Goal: Task Accomplishment & Management: Manage account settings

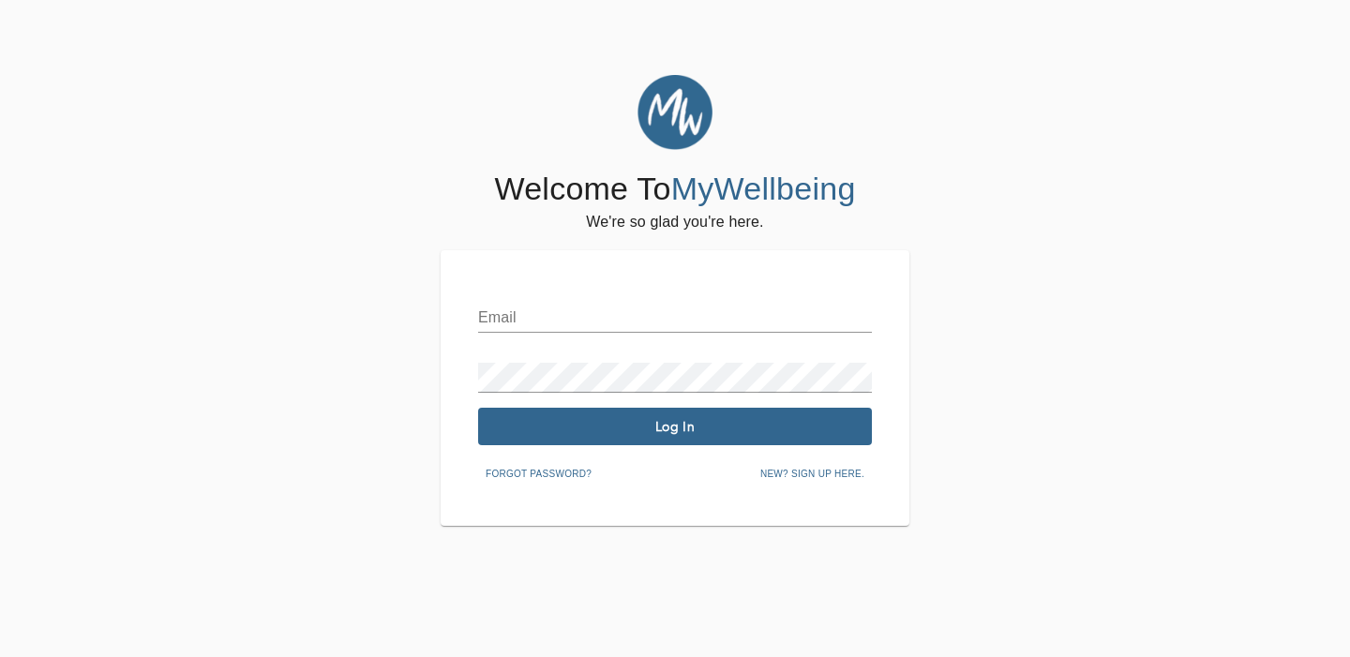
click at [538, 315] on input "text" at bounding box center [675, 318] width 394 height 30
type input "[PERSON_NAME][EMAIL_ADDRESS][PERSON_NAME][DOMAIN_NAME]"
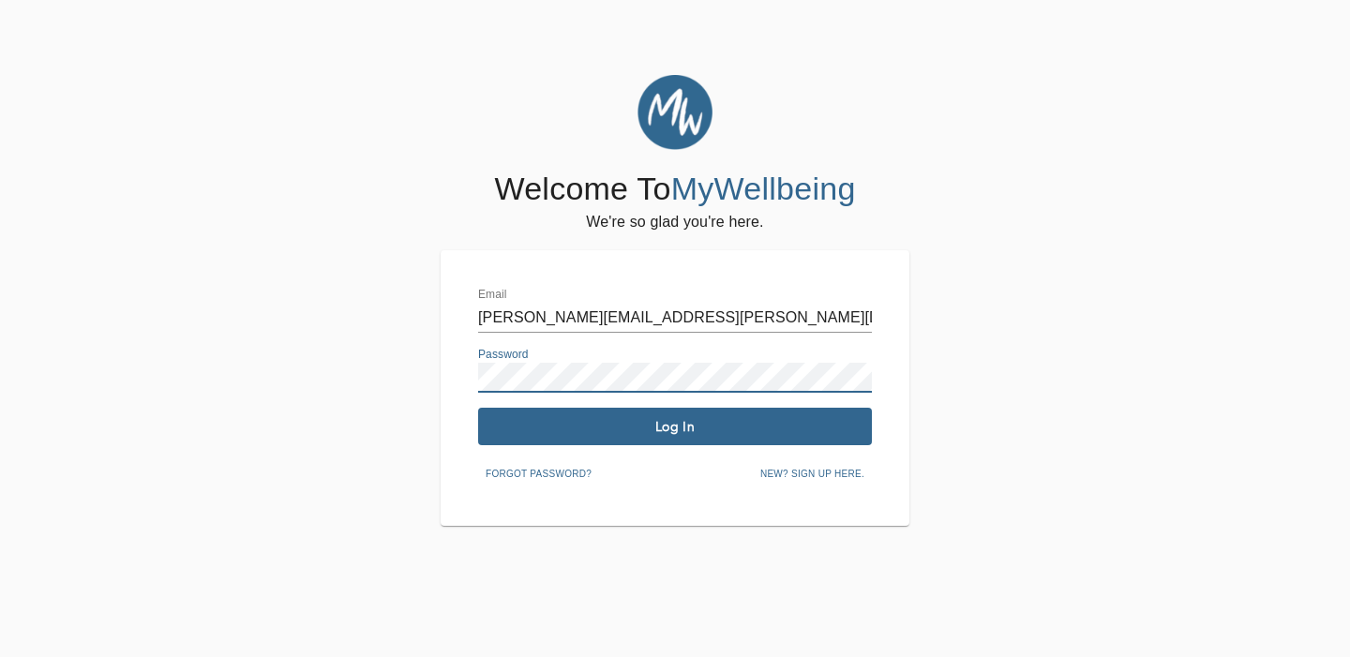
click at [702, 395] on div "Email [PERSON_NAME][EMAIL_ADDRESS][PERSON_NAME][DOMAIN_NAME] Password Log In Fo…" at bounding box center [675, 388] width 394 height 201
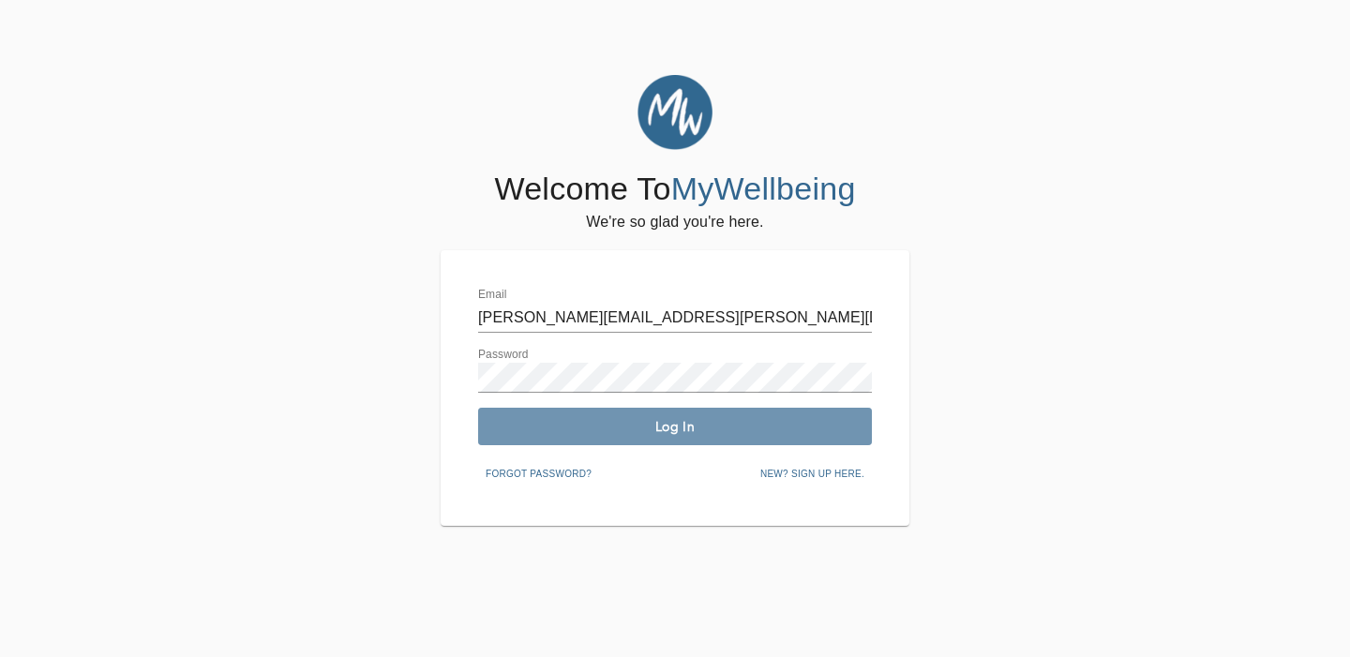
click at [659, 419] on span "Log In" at bounding box center [675, 427] width 379 height 18
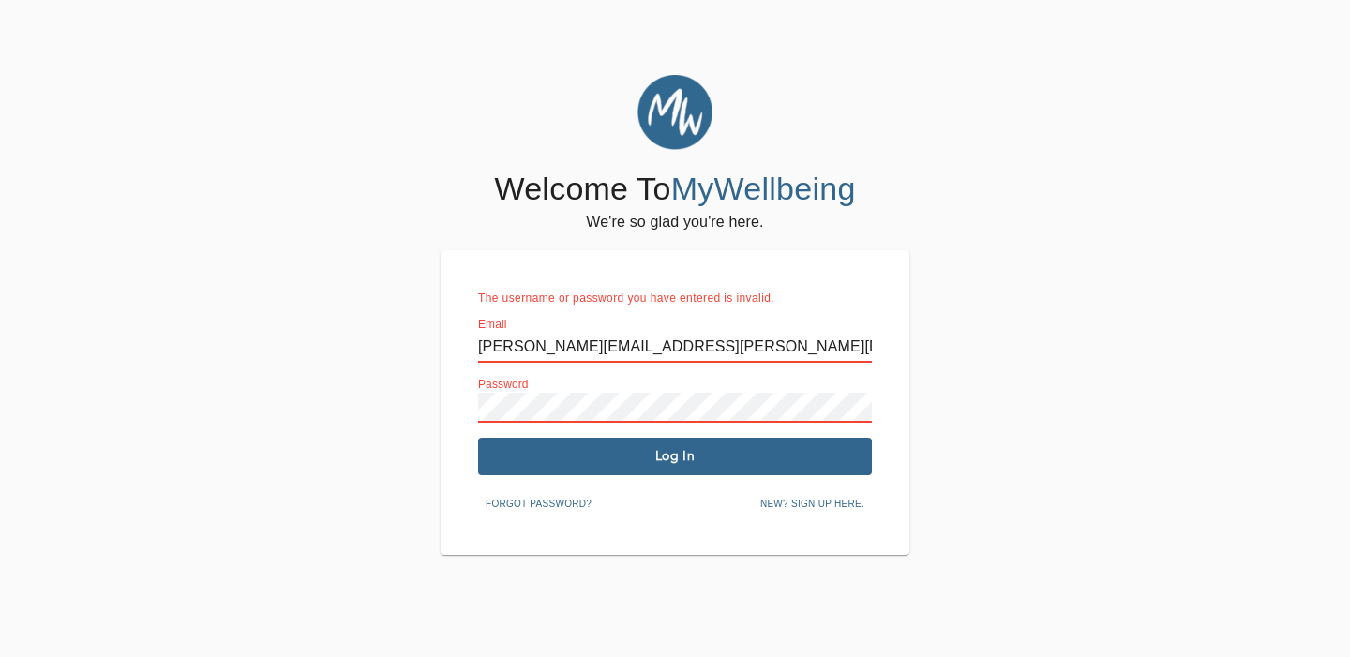
click at [411, 400] on div "Welcome To MyWellbeing We're so glad you're here. The username or password you …" at bounding box center [675, 315] width 1341 height 480
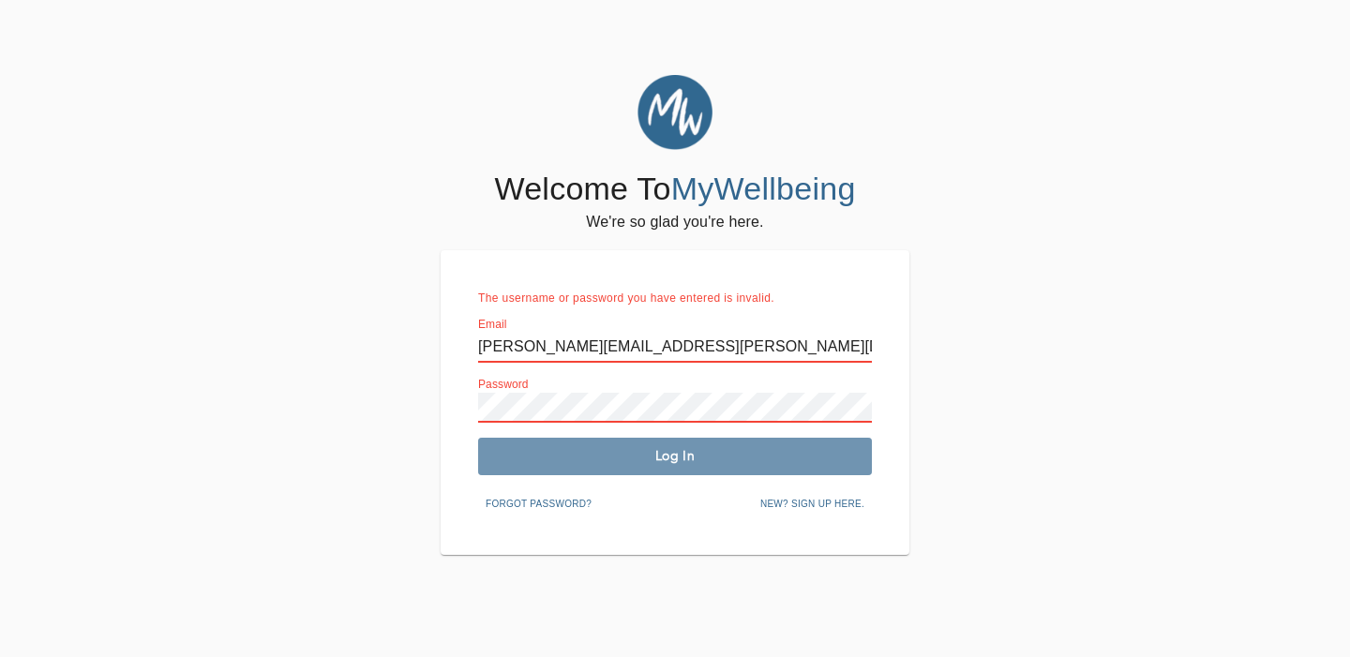
click at [595, 453] on span "Log In" at bounding box center [675, 456] width 379 height 18
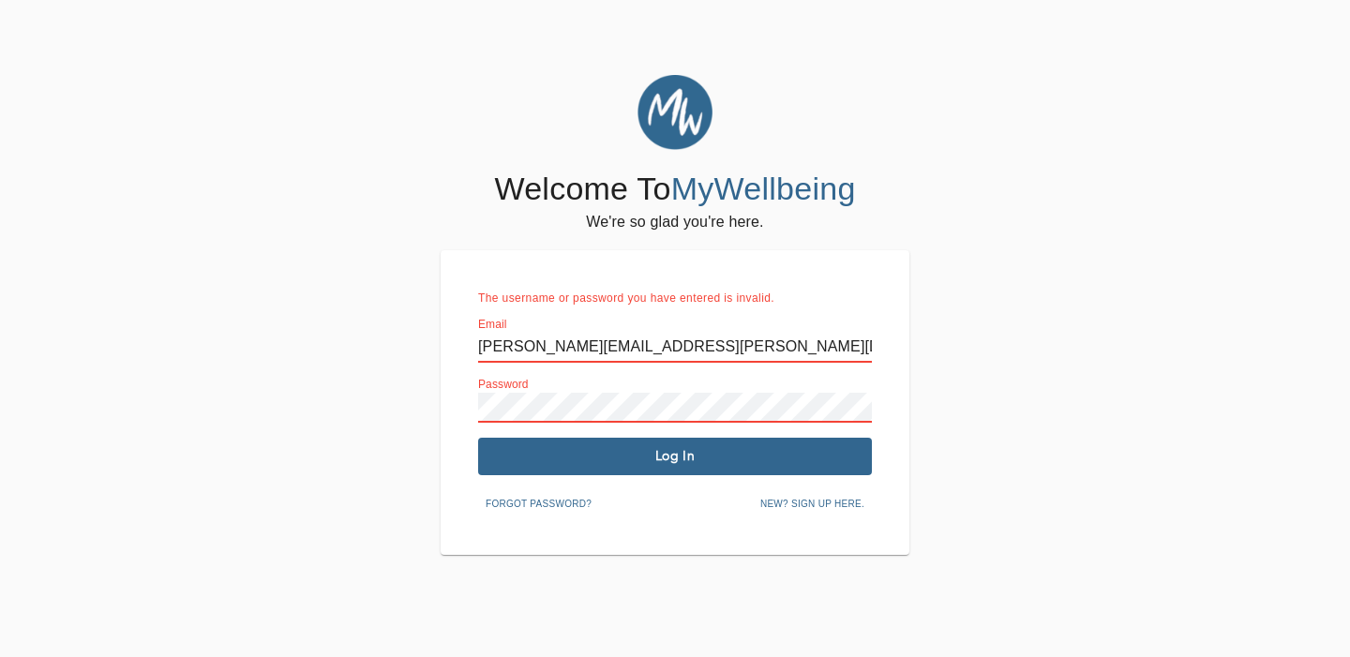
click at [370, 395] on div "Welcome To MyWellbeing We're so glad you're here. The username or password you …" at bounding box center [675, 315] width 1341 height 480
click at [404, 405] on div "Welcome To MyWellbeing We're so glad you're here. The username or password you …" at bounding box center [675, 315] width 1341 height 480
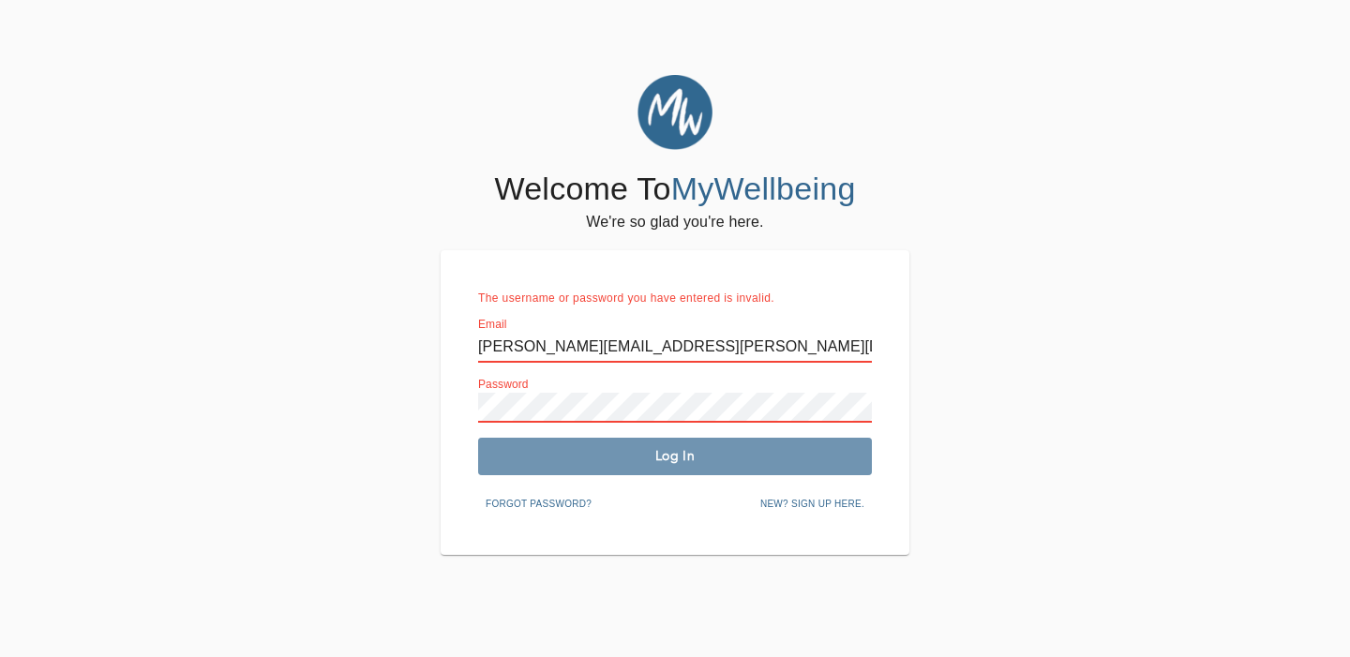
click at [685, 439] on button "Log In" at bounding box center [675, 456] width 394 height 37
